Goal: Information Seeking & Learning: Learn about a topic

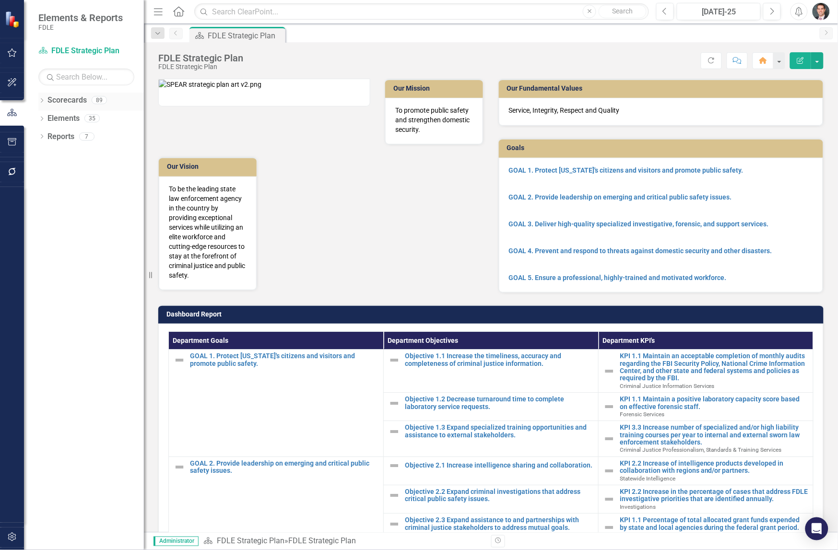
click at [44, 99] on icon "Dropdown" at bounding box center [41, 101] width 7 height 5
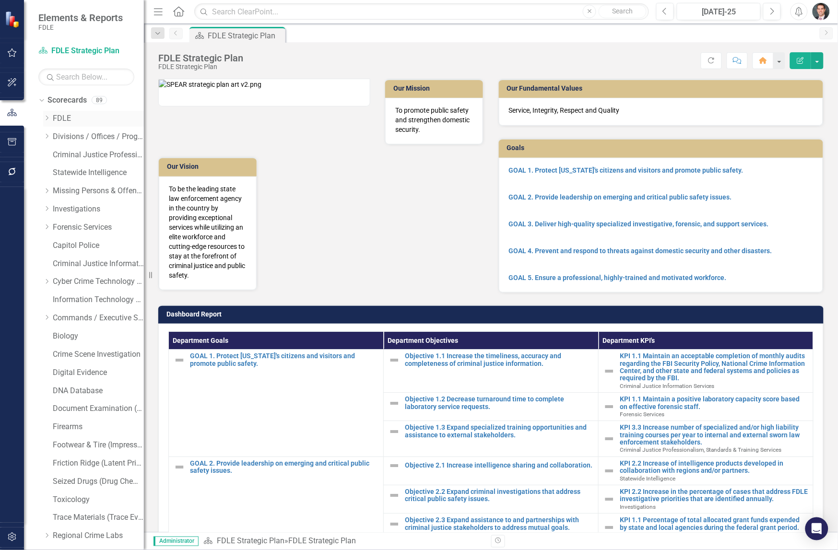
click at [46, 116] on icon "Dropdown" at bounding box center [46, 118] width 7 height 6
click at [55, 207] on icon "Dropdown" at bounding box center [56, 209] width 7 height 6
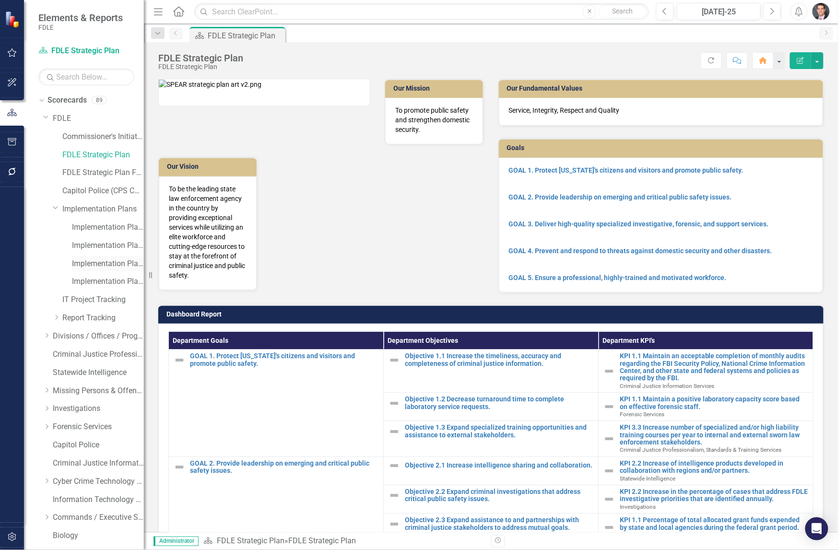
click at [87, 264] on link "Implementation Plan FY24/25" at bounding box center [108, 264] width 72 height 11
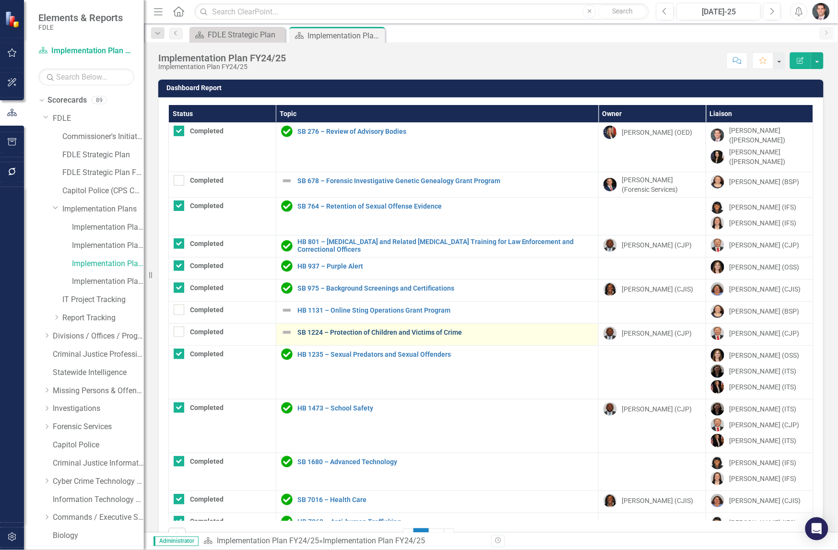
click at [358, 329] on link "SB 1224 – Protection of Children and Victims of Crime" at bounding box center [445, 332] width 296 height 7
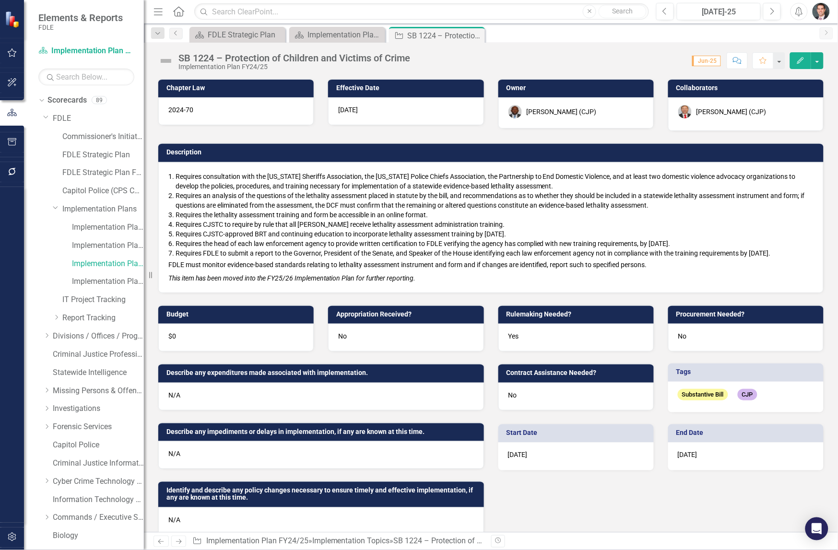
drag, startPoint x: 215, startPoint y: 213, endPoint x: 221, endPoint y: 215, distance: 6.1
click at [221, 215] on span "Requires the lethality assessment training and form be accessible in an online …" at bounding box center [302, 215] width 252 height 8
click at [216, 216] on span "Requires the lethality assessment training and form be accessible in an online …" at bounding box center [302, 215] width 252 height 8
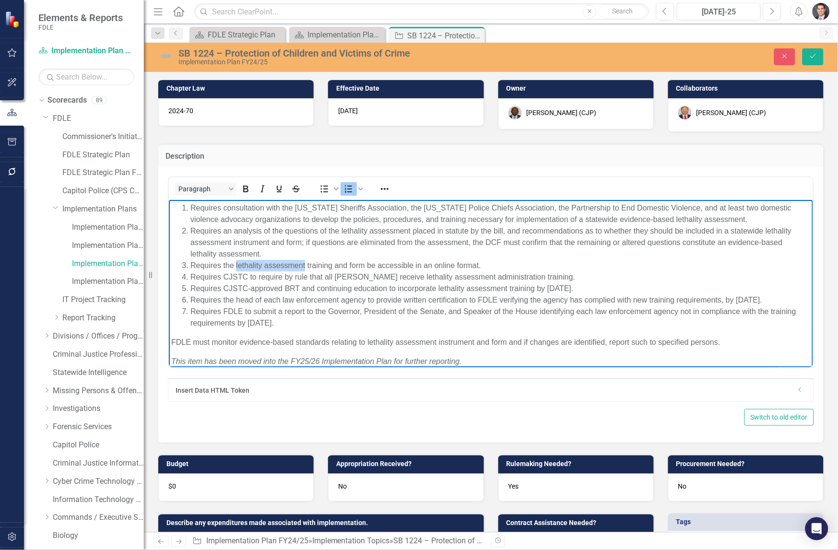
drag, startPoint x: 236, startPoint y: 263, endPoint x: 305, endPoint y: 264, distance: 69.6
click at [305, 264] on span "Requires the lethality assessment training and form be accessible in an online …" at bounding box center [335, 265] width 291 height 8
copy span "lethality assessment"
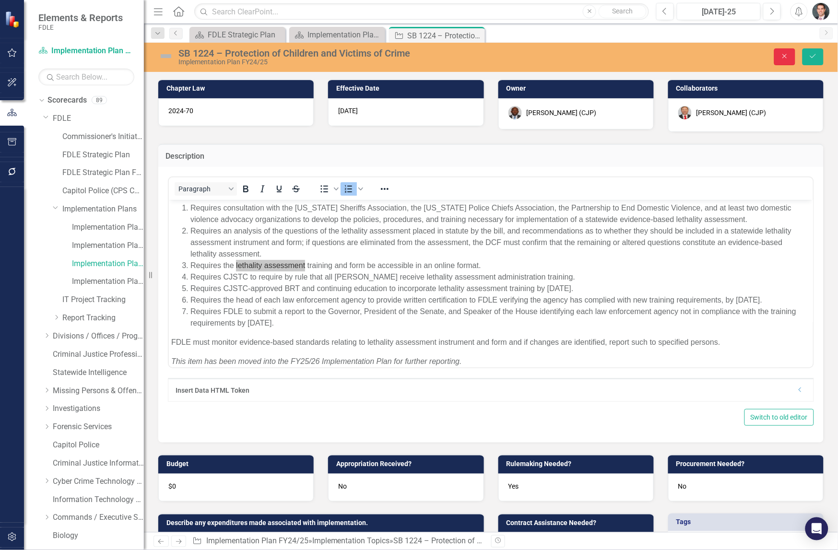
click at [669, 58] on icon "Close" at bounding box center [784, 56] width 9 height 7
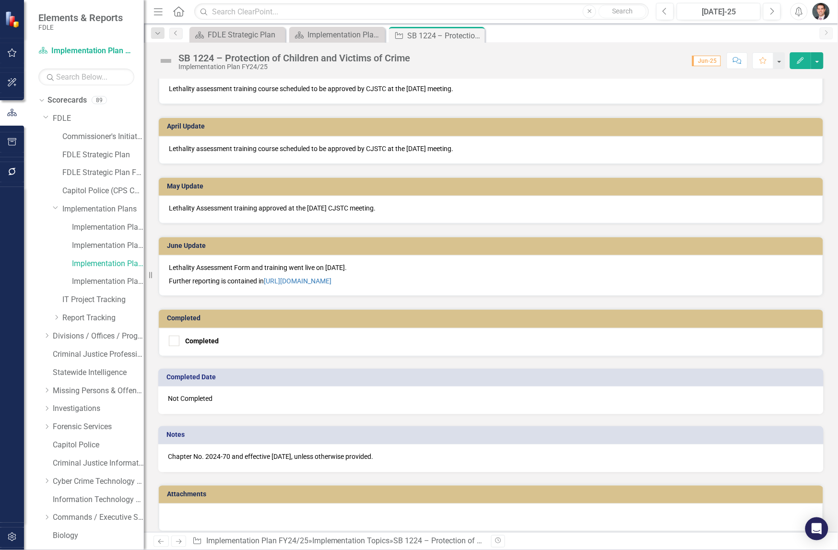
scroll to position [1006, 0]
